Goal: Task Accomplishment & Management: Complete application form

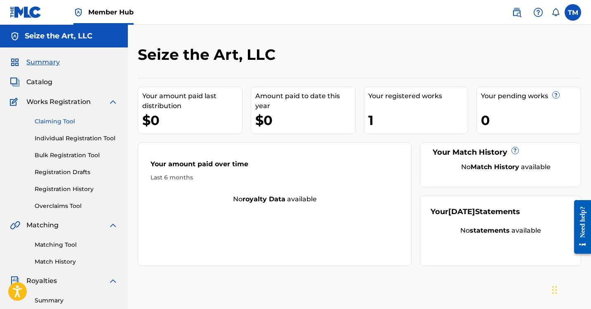
click at [65, 123] on link "Claiming Tool" at bounding box center [76, 121] width 83 height 9
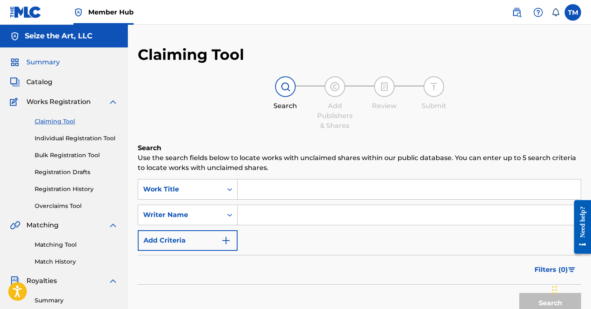
click at [49, 61] on span "Summary" at bounding box center [42, 62] width 33 height 10
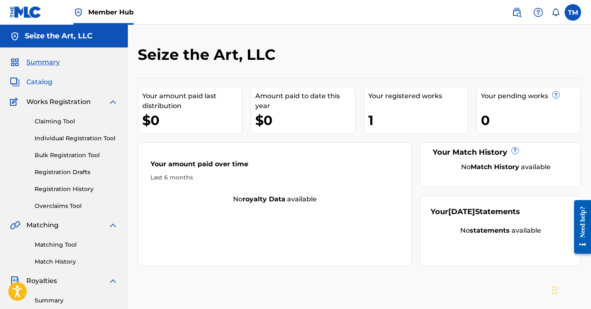
click at [41, 84] on span "Catalog" at bounding box center [39, 82] width 26 height 10
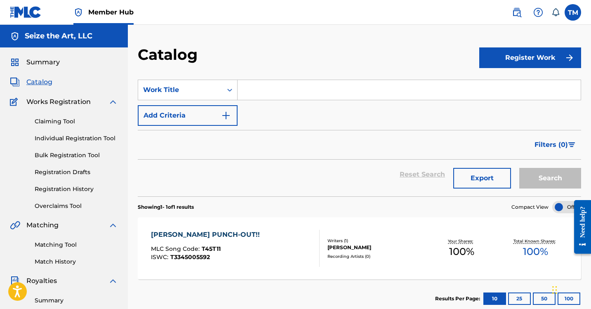
scroll to position [0, 0]
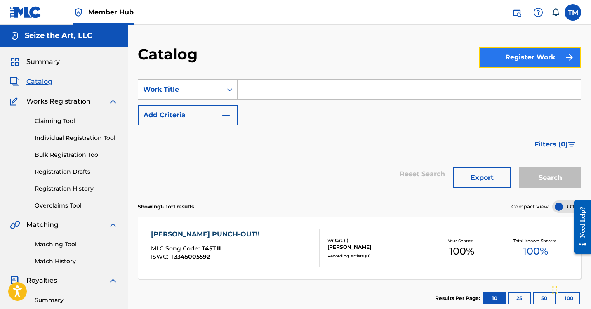
click at [517, 55] on button "Register Work" at bounding box center [530, 57] width 102 height 21
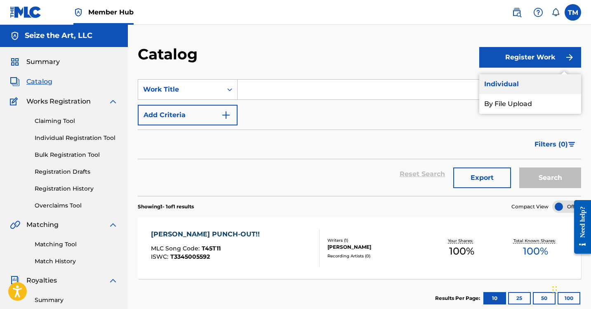
click at [492, 75] on link "Individual" at bounding box center [530, 84] width 102 height 20
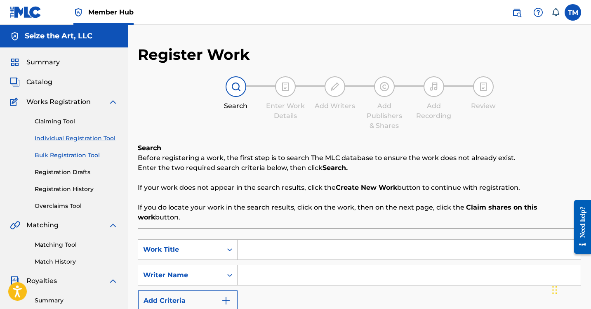
click at [84, 155] on link "Bulk Registration Tool" at bounding box center [76, 155] width 83 height 9
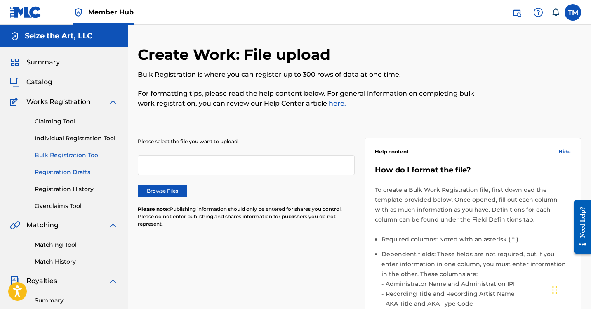
click at [70, 173] on link "Registration Drafts" at bounding box center [76, 172] width 83 height 9
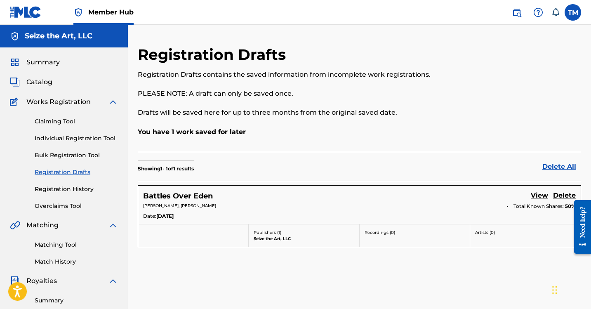
click at [246, 200] on div "Battles Over Eden View Delete" at bounding box center [359, 196] width 433 height 11
click at [537, 200] on link "View" at bounding box center [539, 196] width 17 height 11
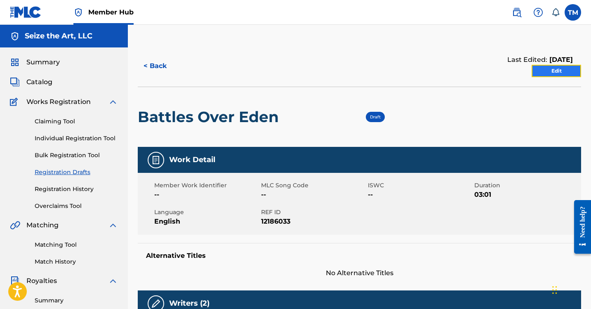
click at [552, 72] on link "Edit" at bounding box center [557, 71] width 50 height 12
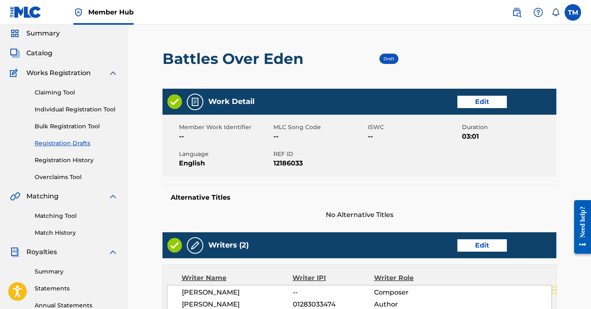
scroll to position [85, 0]
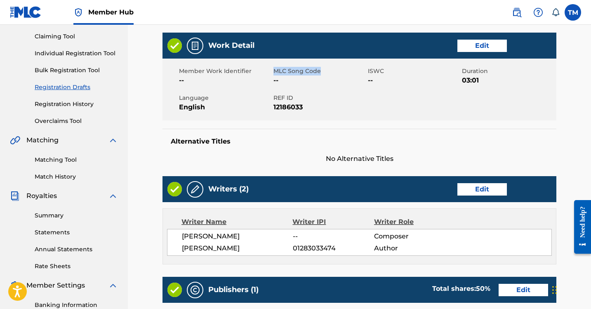
drag, startPoint x: 323, startPoint y: 74, endPoint x: 275, endPoint y: 74, distance: 48.7
click at [275, 74] on span "MLC Song Code" at bounding box center [320, 71] width 92 height 9
click at [303, 68] on span "MLC Song Code" at bounding box center [320, 71] width 92 height 9
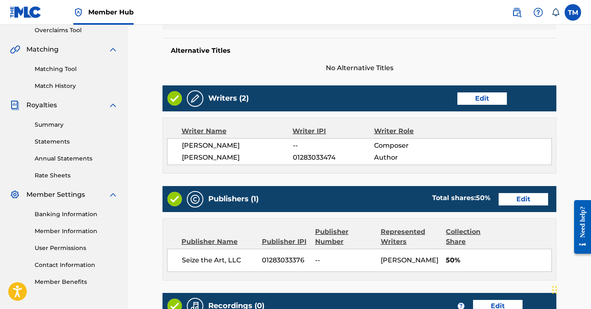
scroll to position [177, 0]
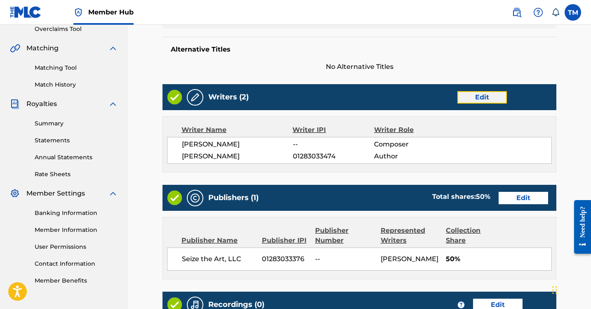
click at [491, 93] on link "Edit" at bounding box center [483, 97] width 50 height 12
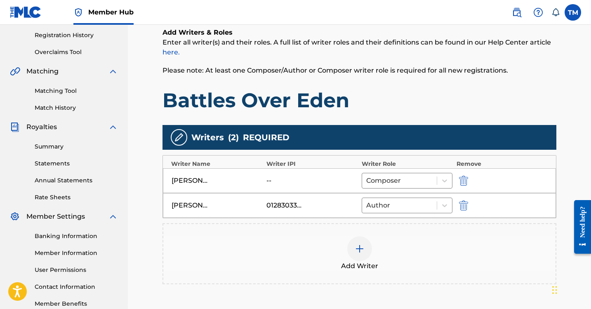
scroll to position [250, 0]
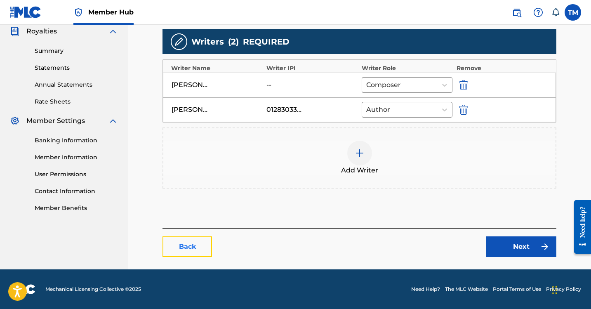
click at [207, 252] on link "Back" at bounding box center [188, 246] width 50 height 21
